Goal: Task Accomplishment & Management: Manage account settings

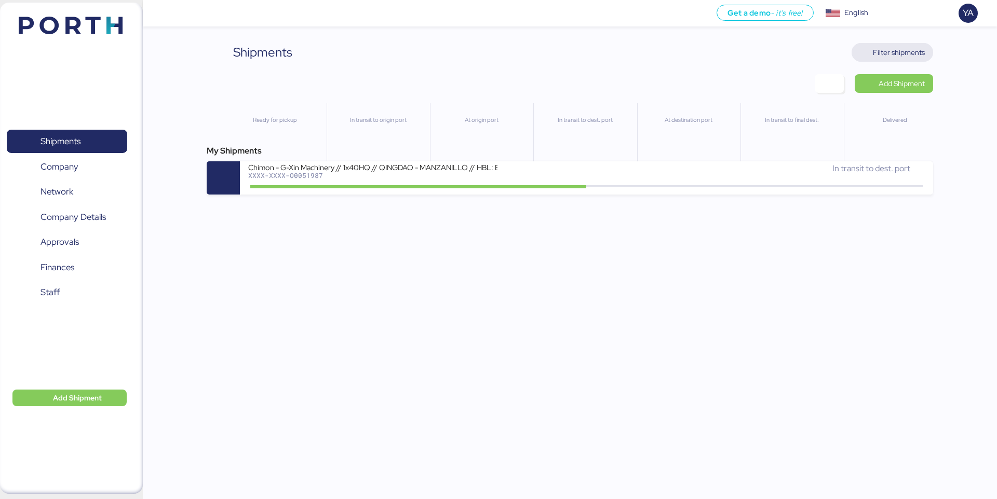
click at [895, 51] on span "Filter shipments" at bounding box center [899, 52] width 52 height 12
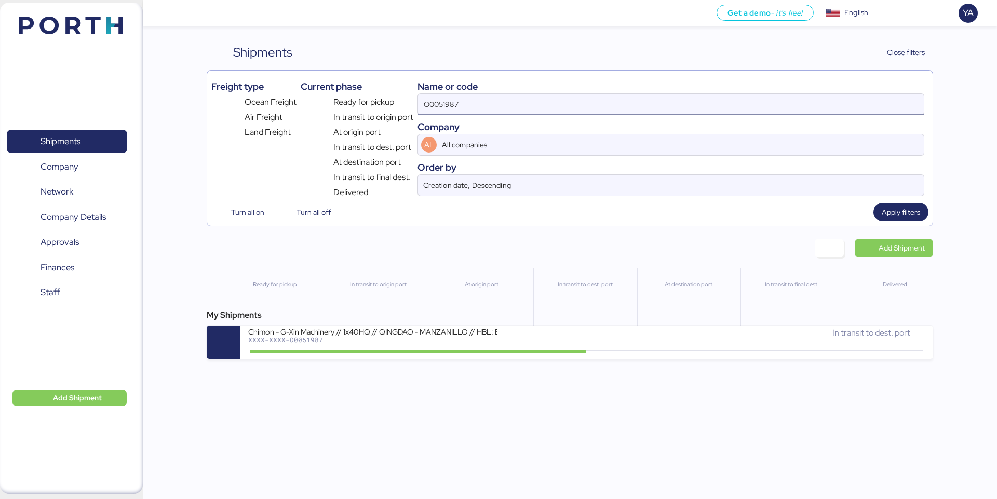
click at [774, 111] on input "O0051987" at bounding box center [671, 104] width 506 height 21
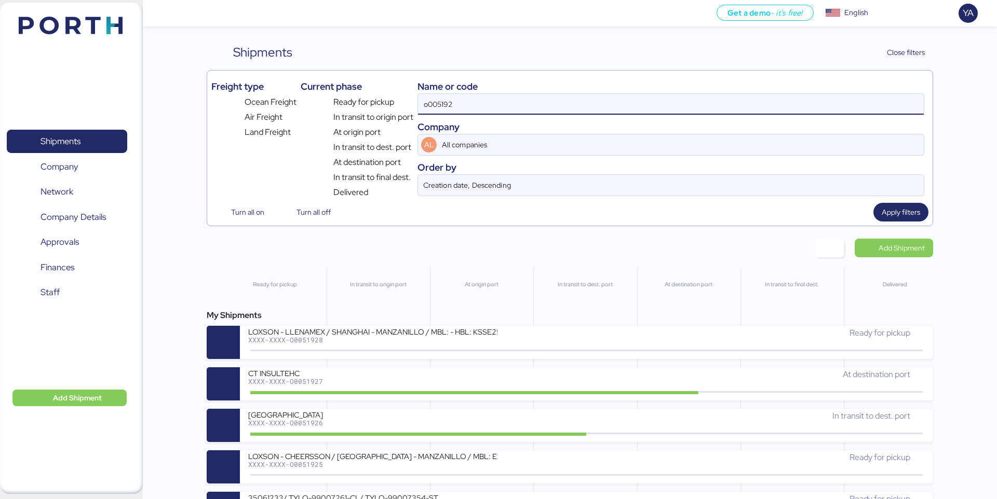
click at [441, 103] on input "o005192" at bounding box center [671, 104] width 506 height 21
click at [451, 104] on input "O005192" at bounding box center [671, 104] width 506 height 21
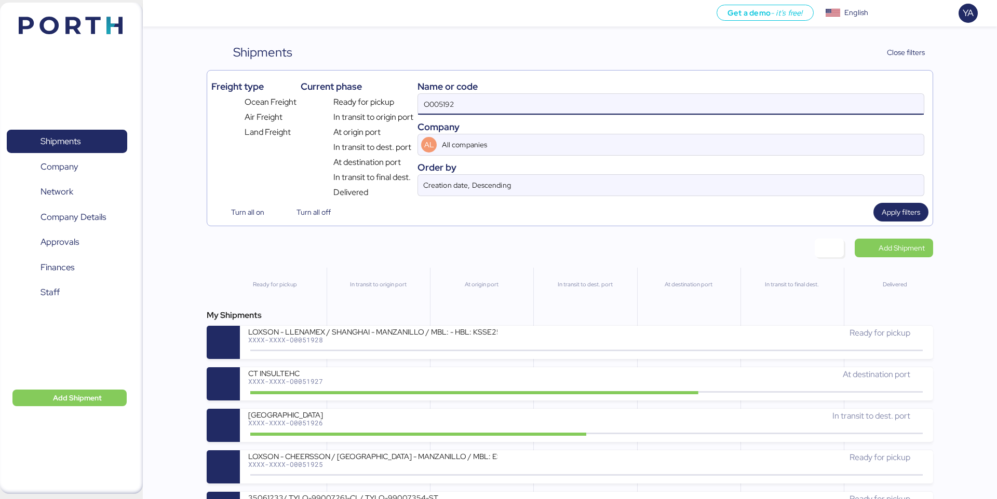
click at [451, 104] on input "O005192" at bounding box center [671, 104] width 506 height 21
type input "CHIMON"
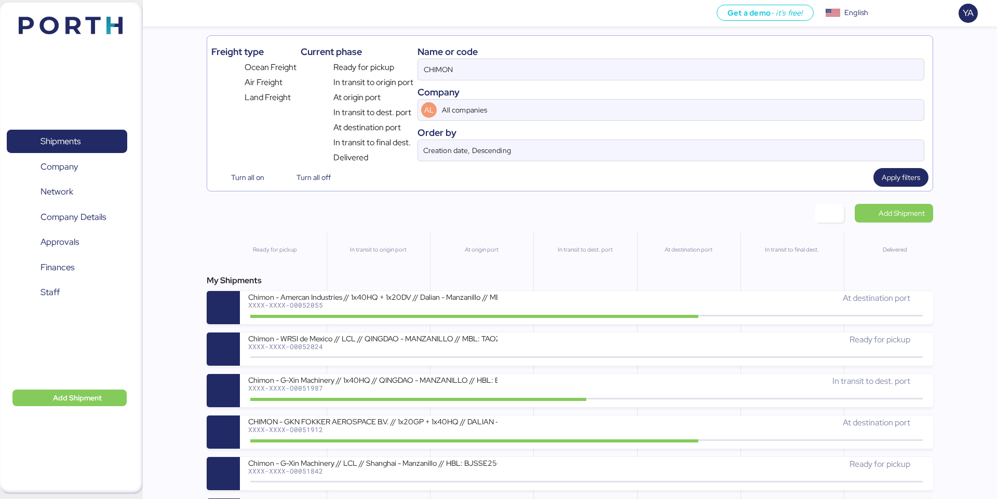
scroll to position [37, 0]
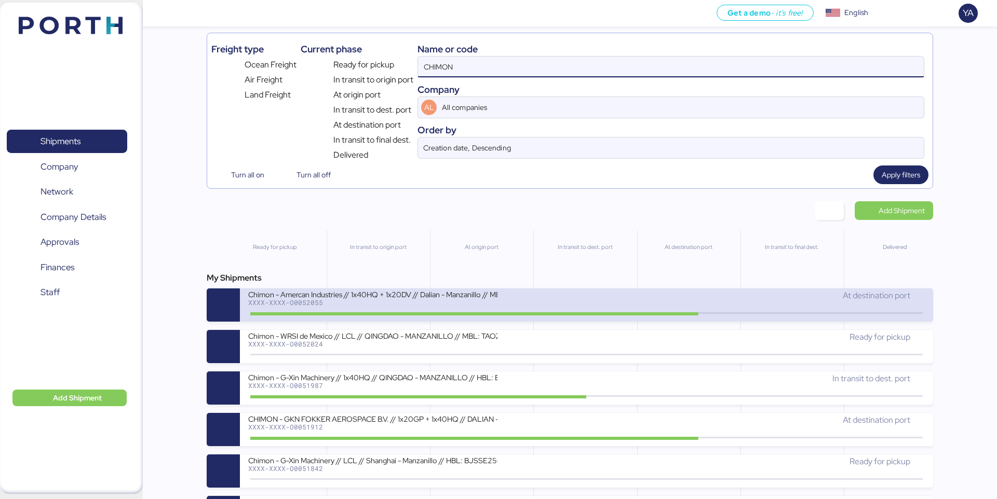
click at [328, 296] on div "Chimon - Amercan Industries // 1x40HQ + 1x20DV // Dalian - Manzanillo // MBL: M…" at bounding box center [372, 294] width 249 height 9
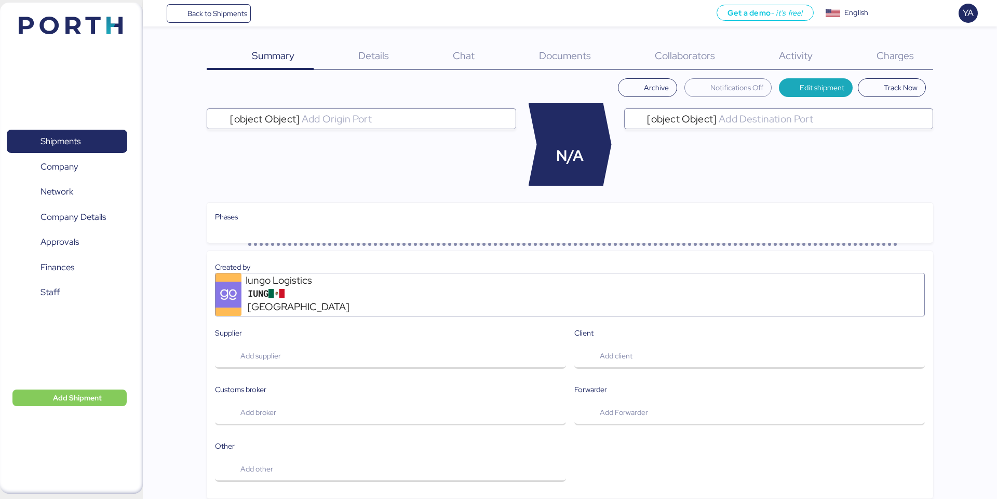
click at [902, 45] on div "Charges 0" at bounding box center [881, 56] width 101 height 27
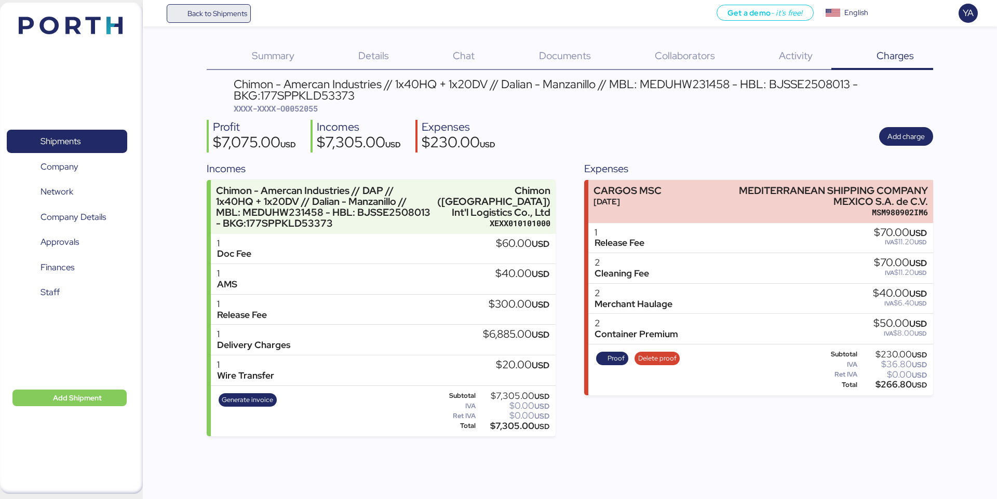
click at [225, 20] on span "Back to Shipments" at bounding box center [208, 13] width 77 height 19
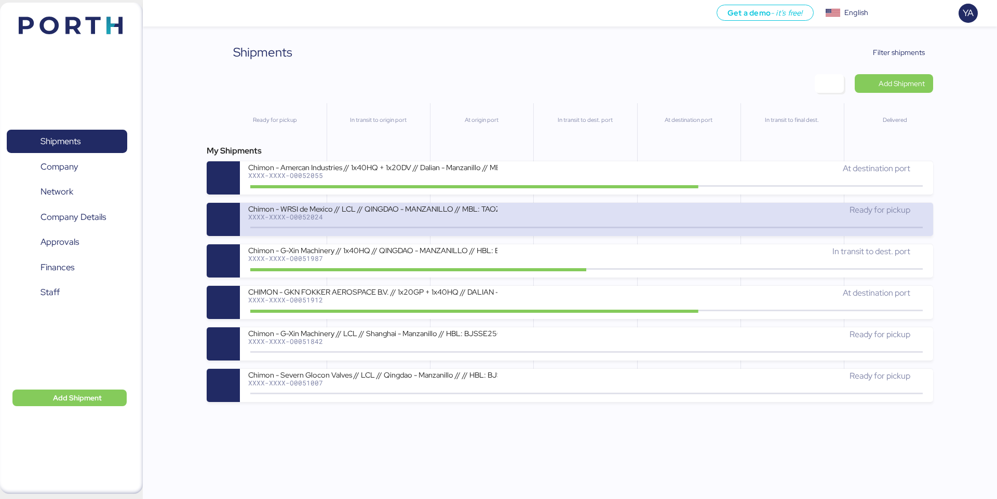
click at [644, 207] on div "Ready for pickup" at bounding box center [756, 210] width 338 height 12
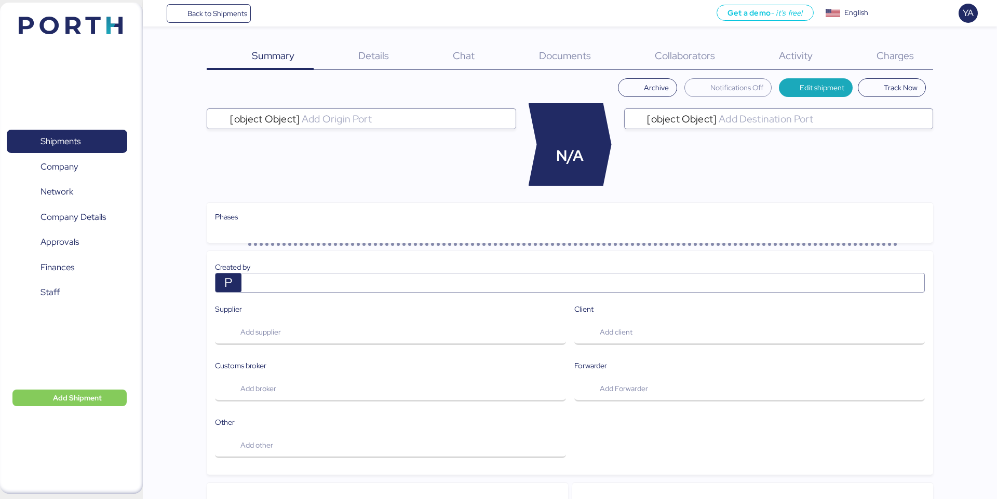
click at [913, 57] on span "Charges" at bounding box center [894, 55] width 37 height 13
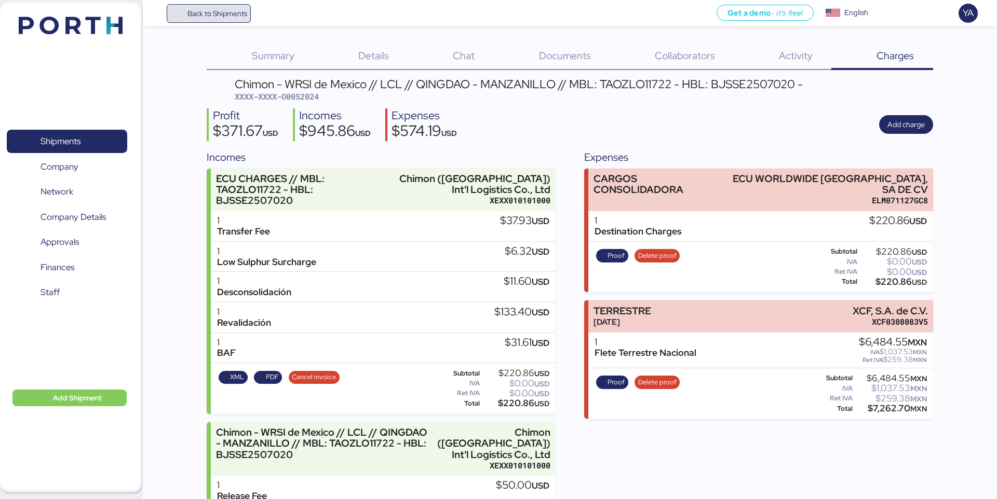
click at [223, 8] on span "Back to Shipments" at bounding box center [217, 13] width 60 height 12
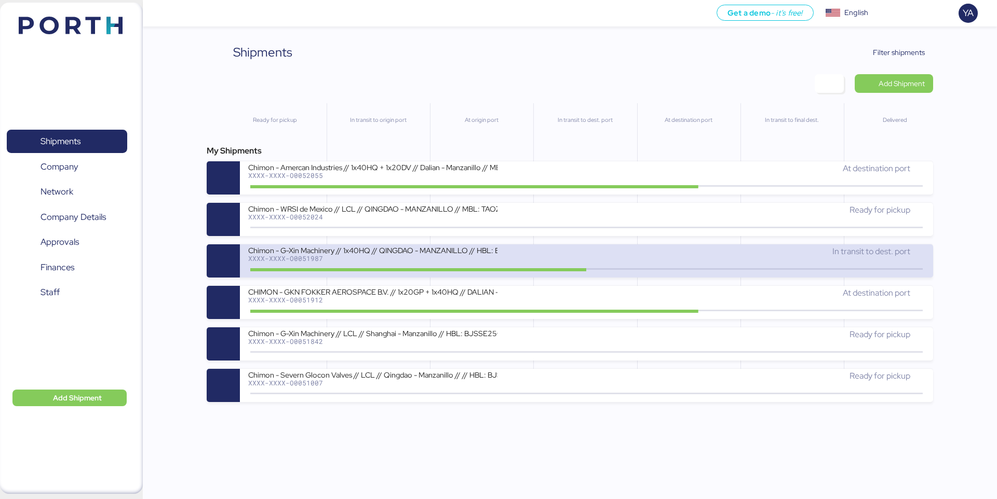
click at [477, 253] on div "Chimon - G-Xin Machinery // 1x40HQ // QINGDAO - MANZANILLO // HBL: BJSSE2507008…" at bounding box center [372, 250] width 249 height 9
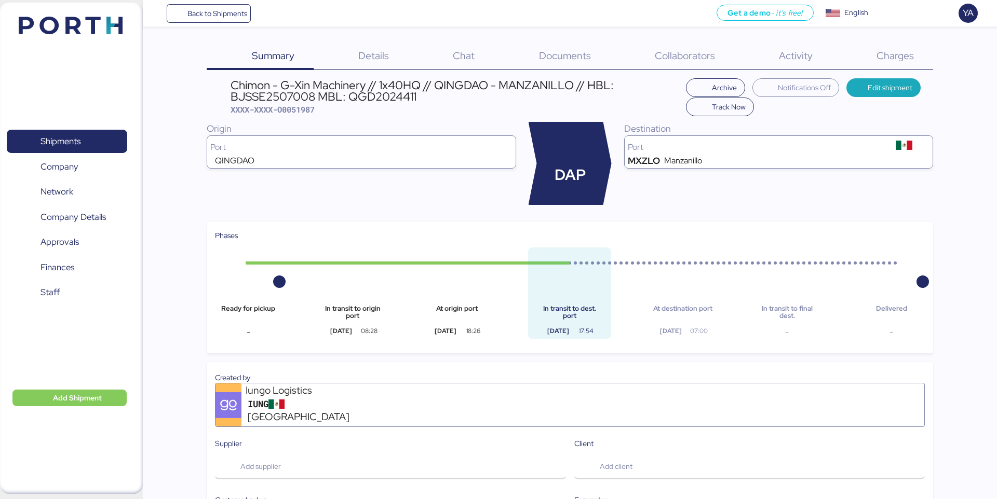
click at [308, 112] on span "XXXX-XXXX-O0051987" at bounding box center [273, 109] width 84 height 10
copy span "O0051987"
click at [875, 50] on div "Charges 0" at bounding box center [881, 56] width 101 height 27
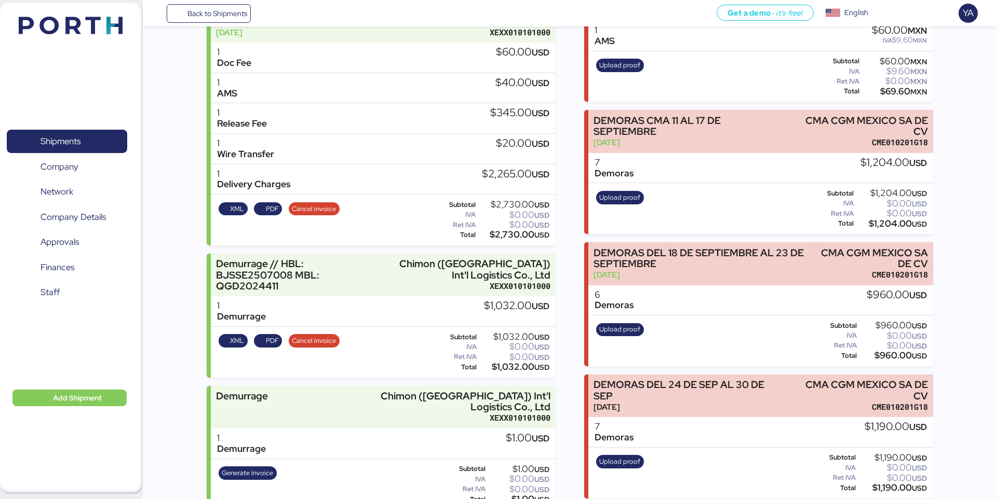
scroll to position [174, 0]
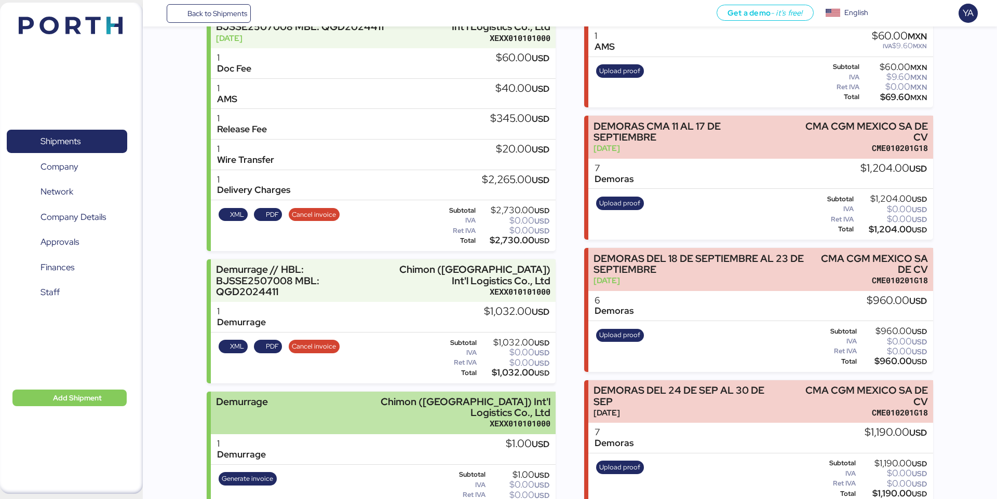
click at [347, 397] on div "Demurrage Chimon ([GEOGRAPHIC_DATA]) Int'l Logistics Co., Ltd XEXX010101000" at bounding box center [383, 413] width 344 height 43
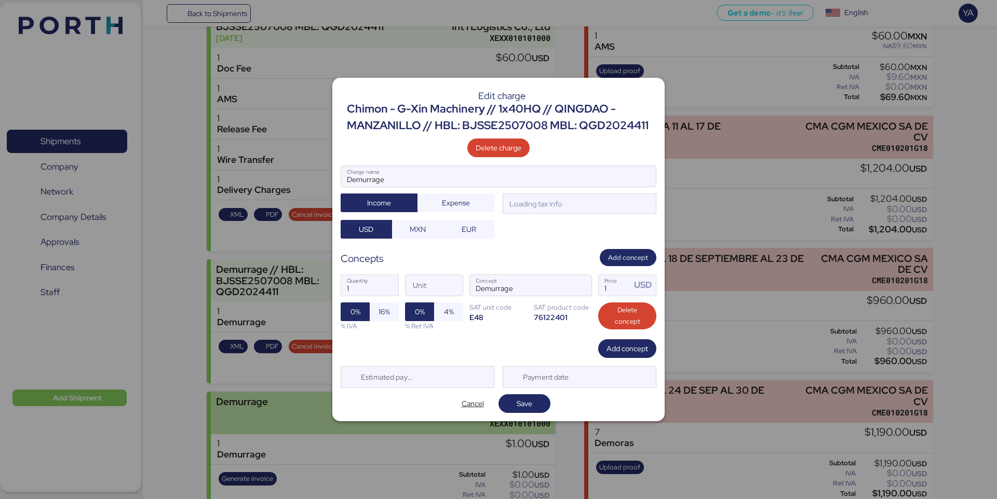
scroll to position [0, 0]
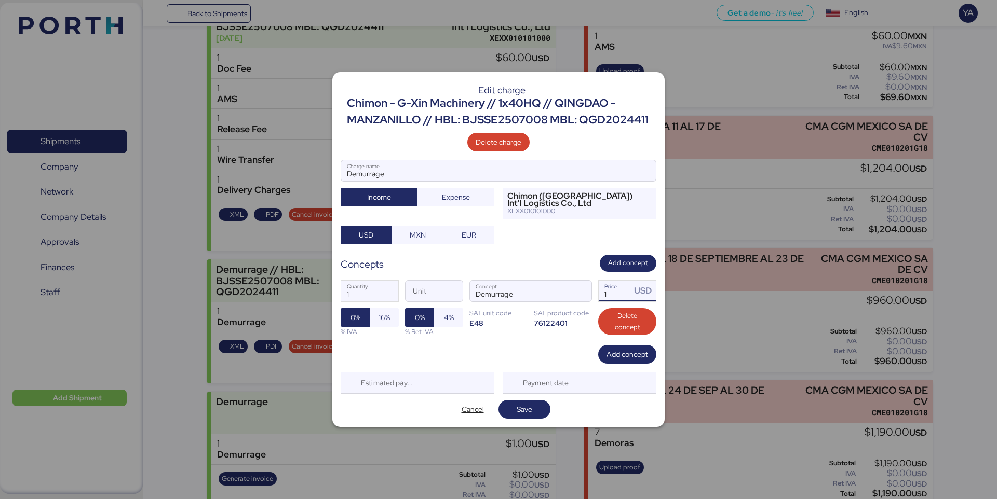
click at [620, 299] on input "1" at bounding box center [615, 291] width 32 height 21
type input "4408"
click at [527, 406] on span "Save" at bounding box center [525, 409] width 16 height 12
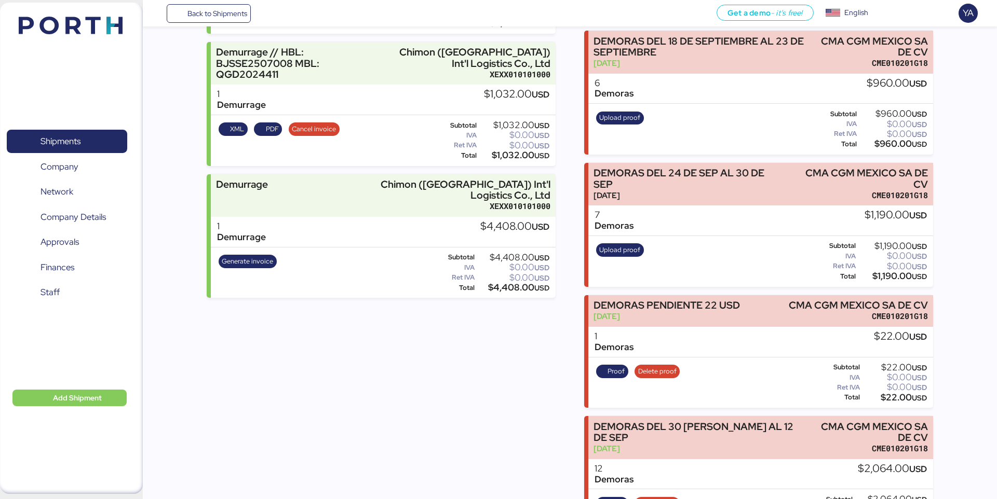
scroll to position [391, 0]
click at [452, 354] on div "Incomes Chimon - G-Xin Machinery // 1x40HQ // QINGDAO - MANZANILLO // HBL: BJSS…" at bounding box center [381, 211] width 348 height 904
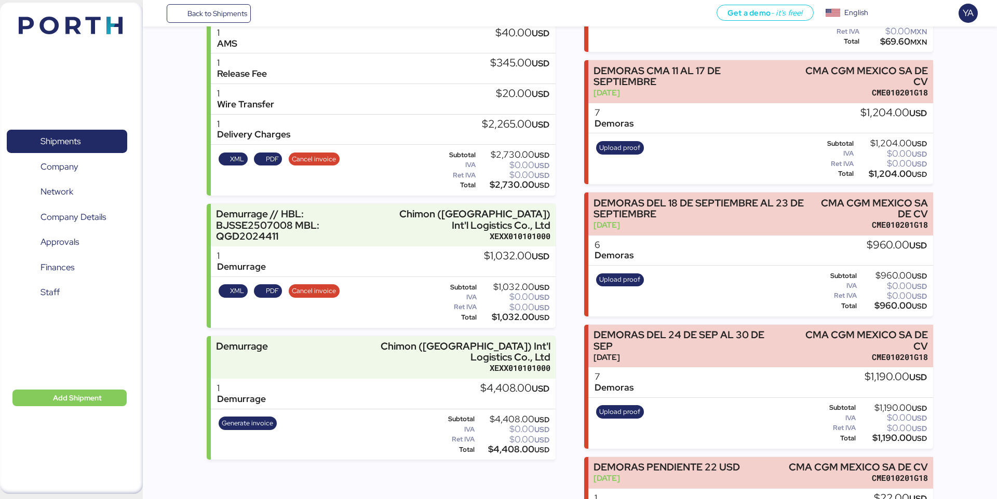
scroll to position [231, 0]
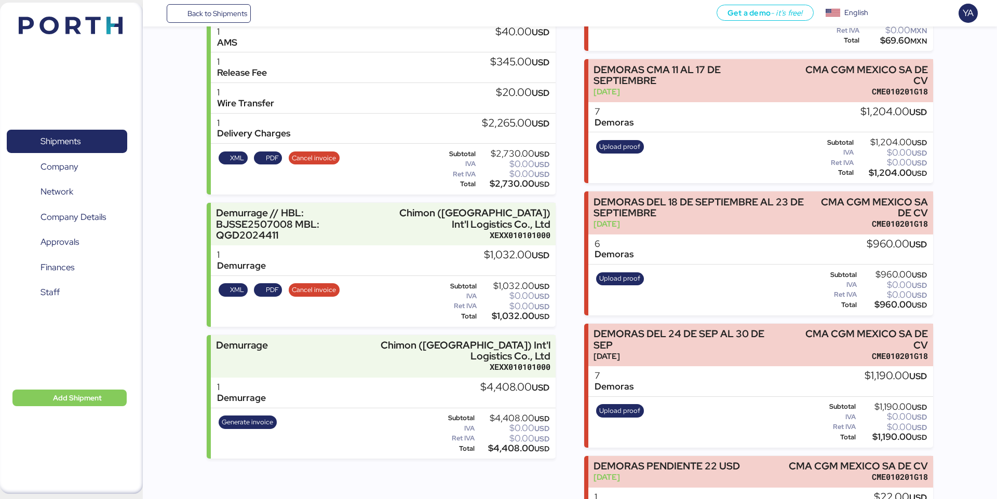
click at [484, 255] on div "$1,032.00 USD" at bounding box center [516, 255] width 65 height 11
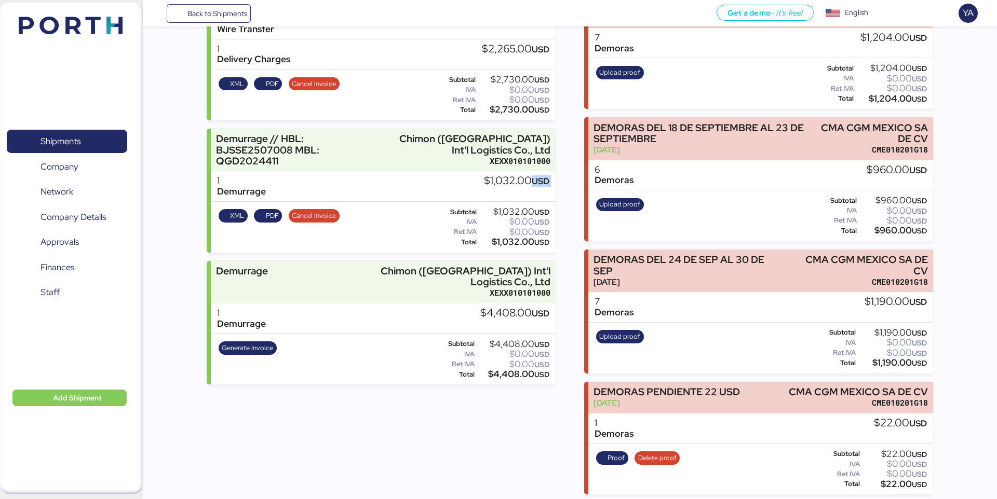
scroll to position [296, 0]
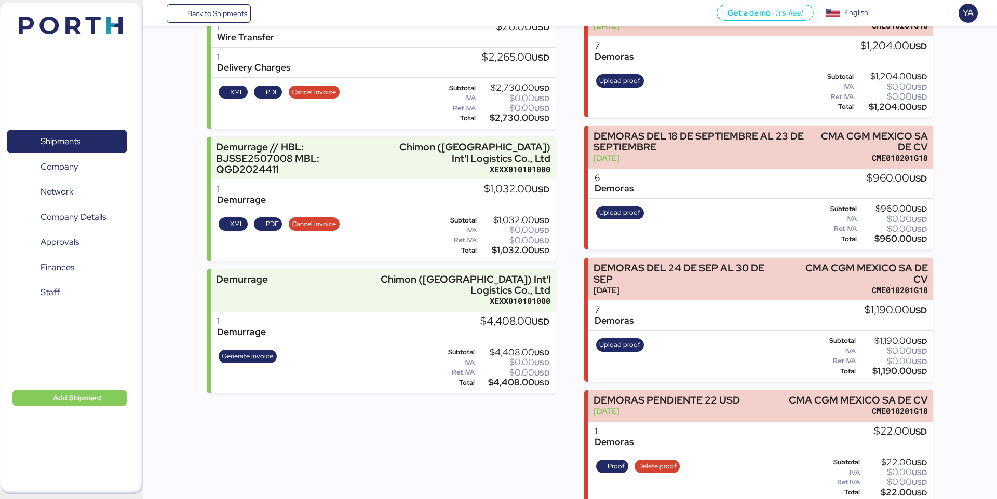
click at [443, 434] on div "Incomes Chimon - G-Xin Machinery // 1x40HQ // QINGDAO - MANZANILLO // HBL: BJSS…" at bounding box center [381, 305] width 348 height 904
click at [536, 475] on div "Incomes Chimon - G-Xin Machinery // 1x40HQ // QINGDAO - MANZANILLO // HBL: BJSS…" at bounding box center [381, 305] width 348 height 904
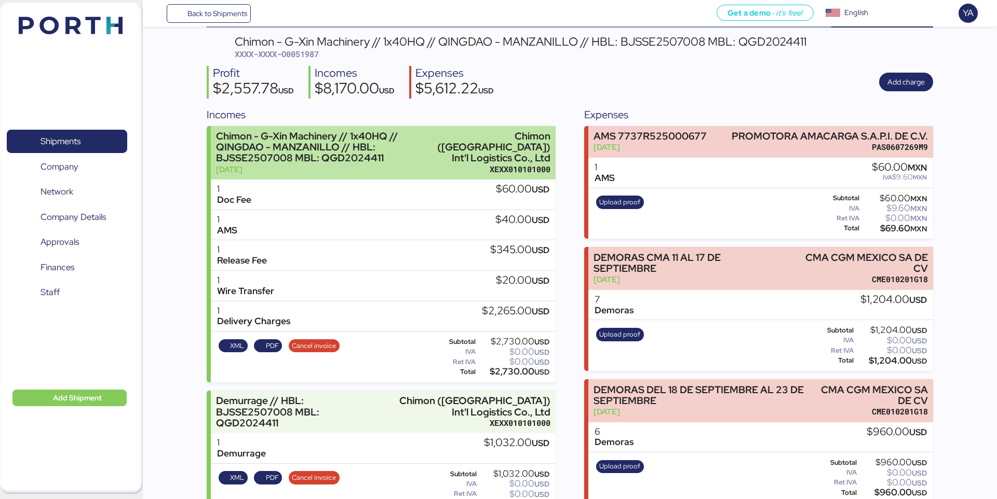
scroll to position [44, 0]
